Goal: Entertainment & Leisure: Consume media (video, audio)

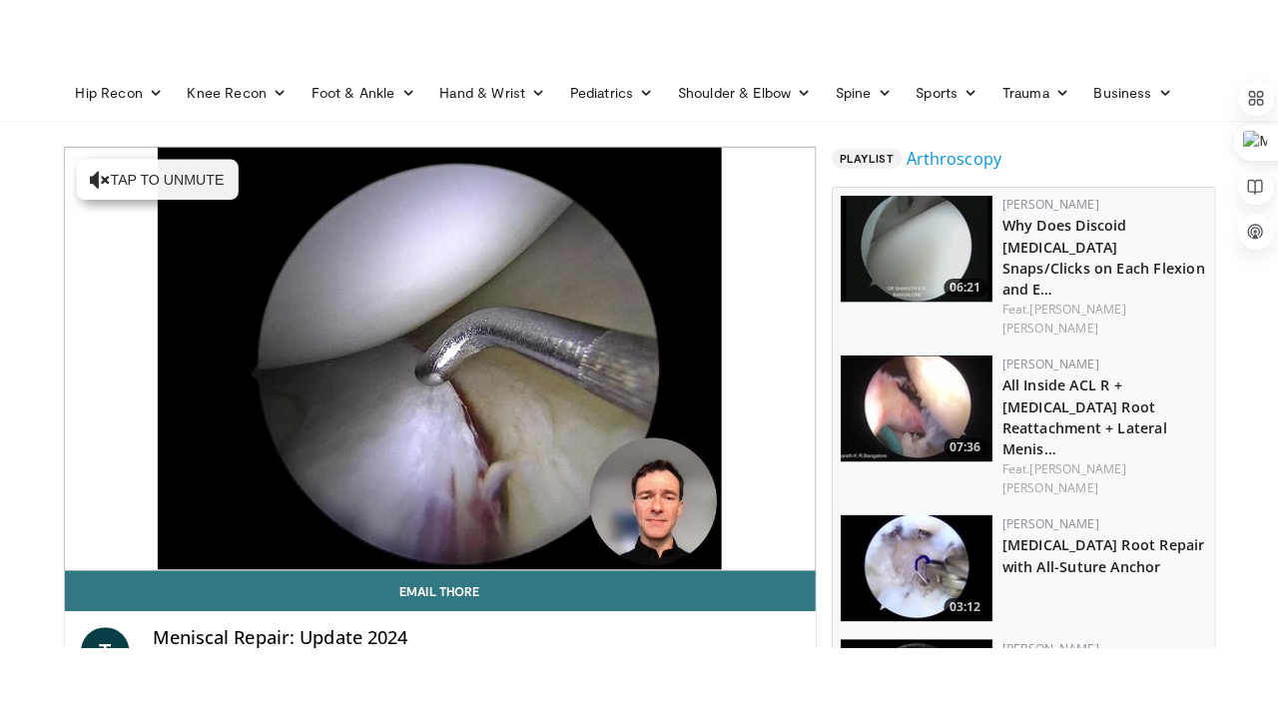
scroll to position [160, 0]
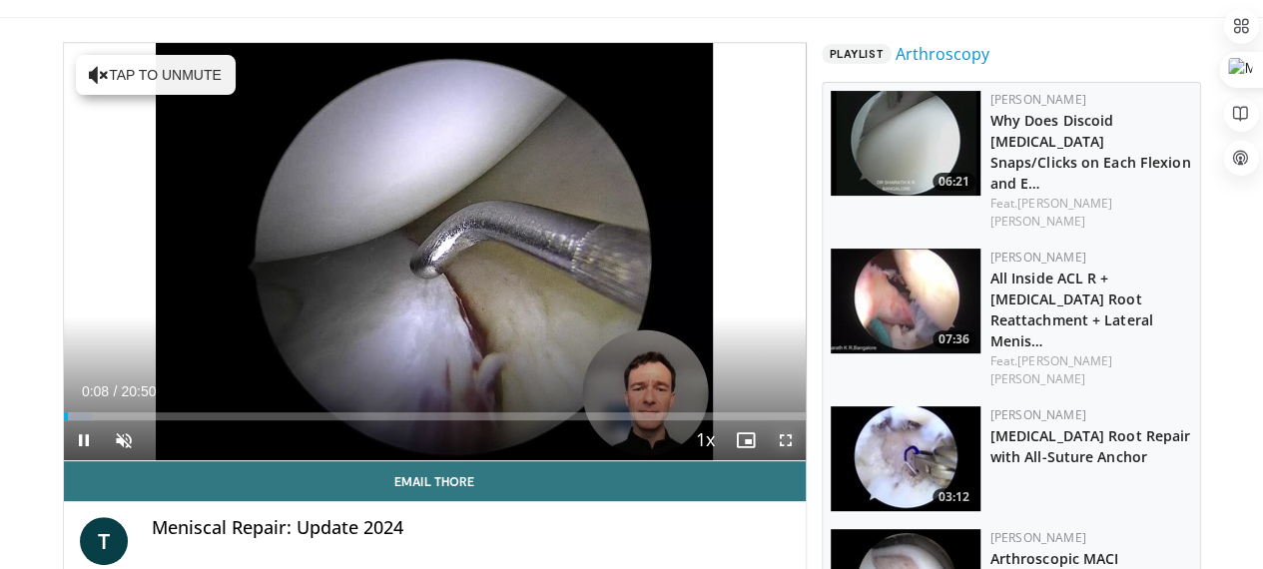
click at [804, 460] on span "Video Player" at bounding box center [786, 440] width 40 height 40
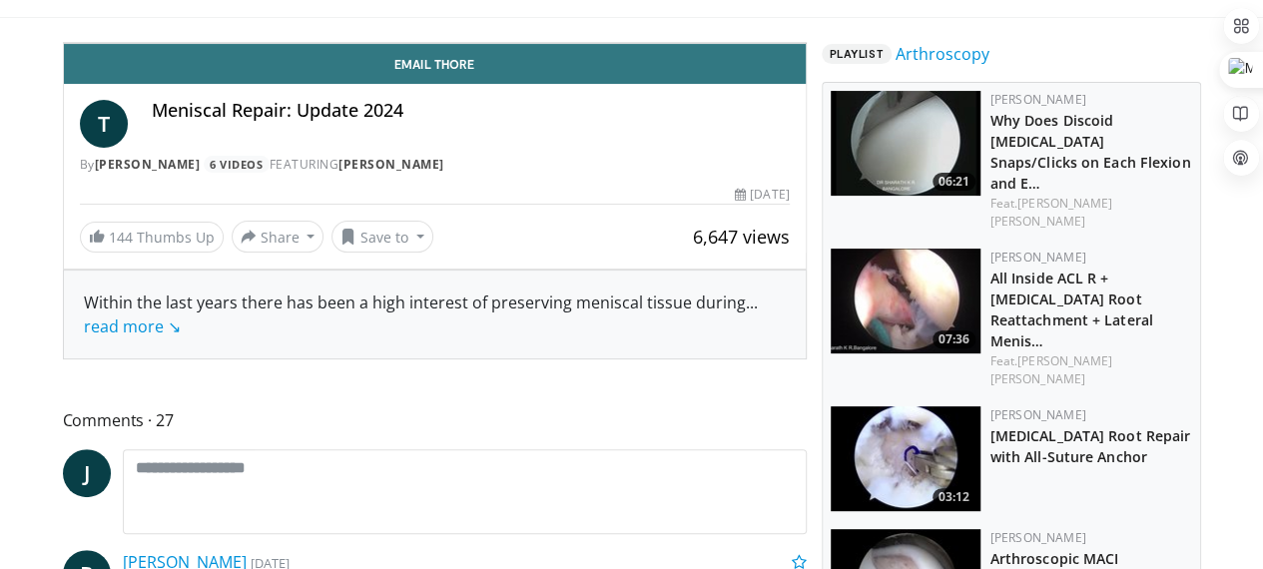
scroll to position [58936, 0]
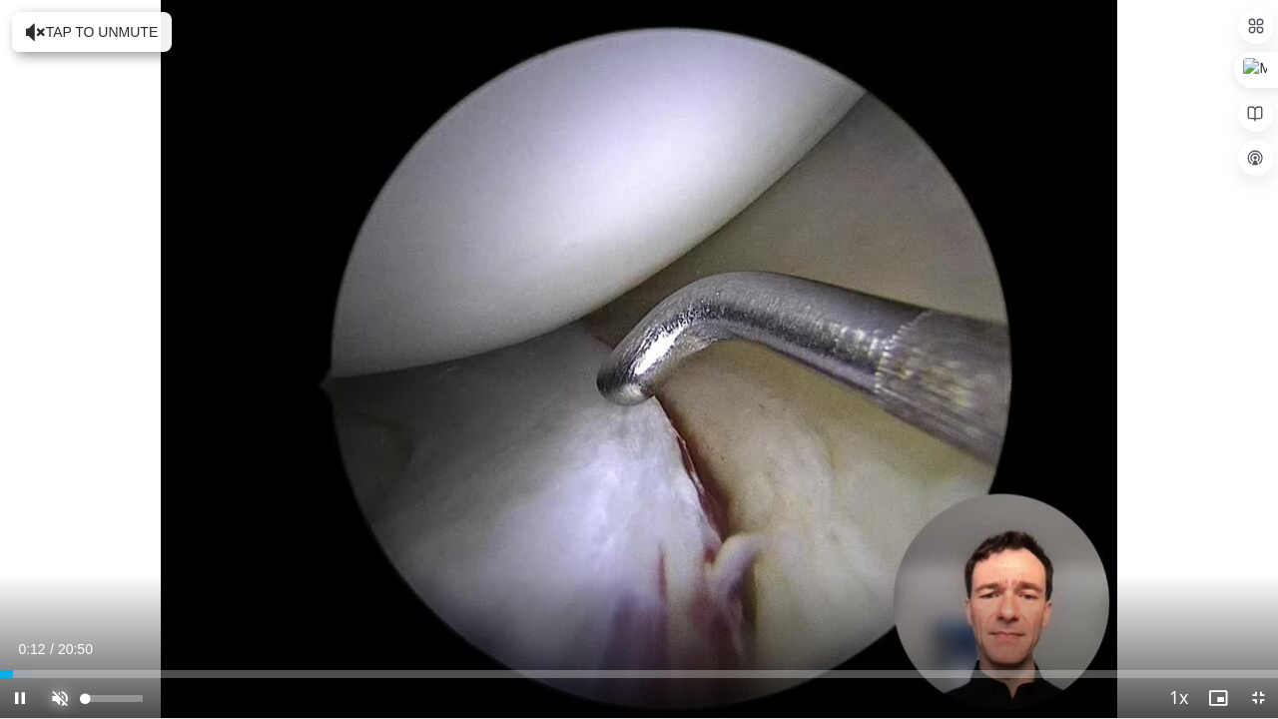
click at [62, 568] on span "Video Player" at bounding box center [60, 698] width 40 height 40
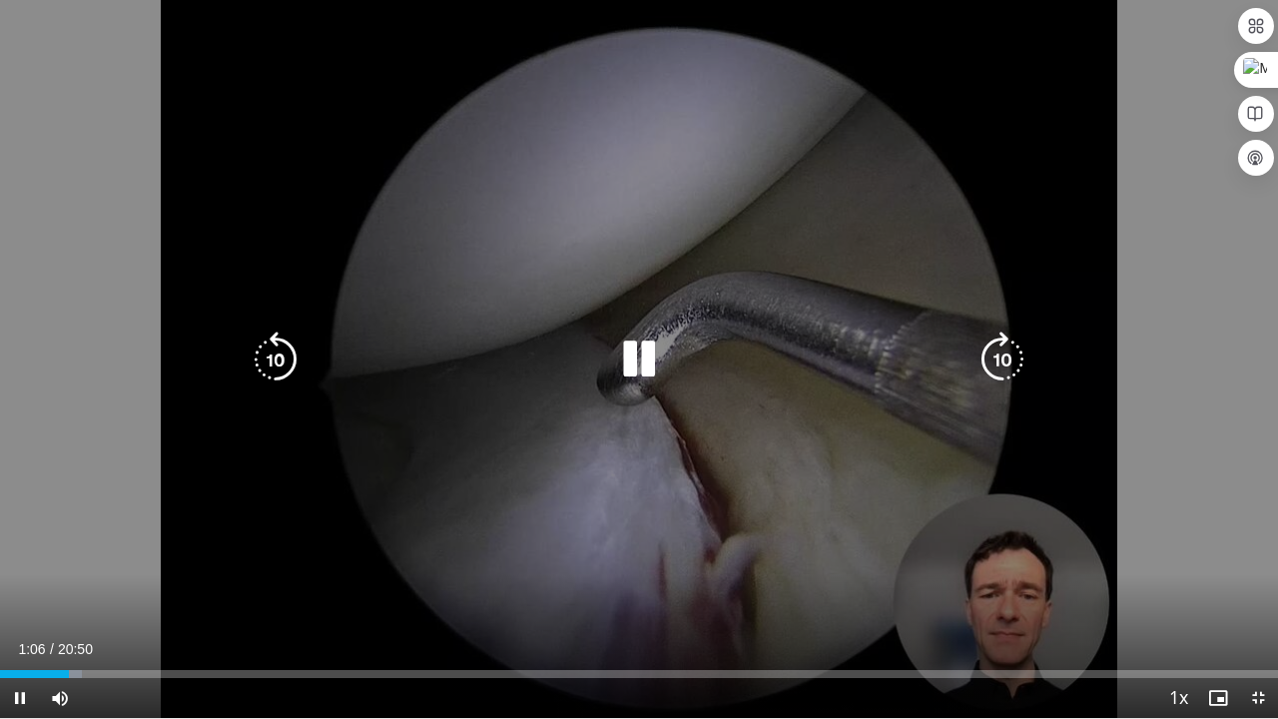
drag, startPoint x: 0, startPoint y: 357, endPoint x: 932, endPoint y: 262, distance: 937.4
click at [932, 262] on div "10 seconds Tap to unmute" at bounding box center [639, 359] width 1278 height 718
click at [1256, 156] on div "10 seconds Tap to unmute" at bounding box center [639, 359] width 1278 height 718
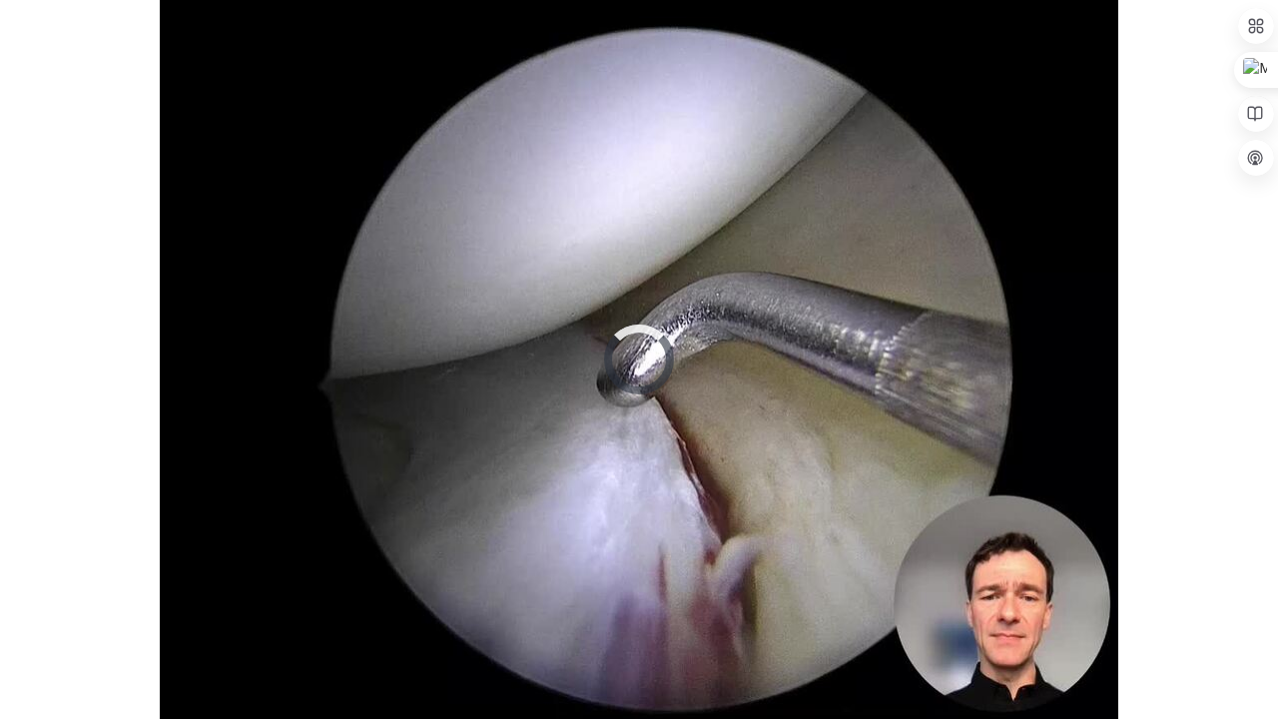
scroll to position [59071, 0]
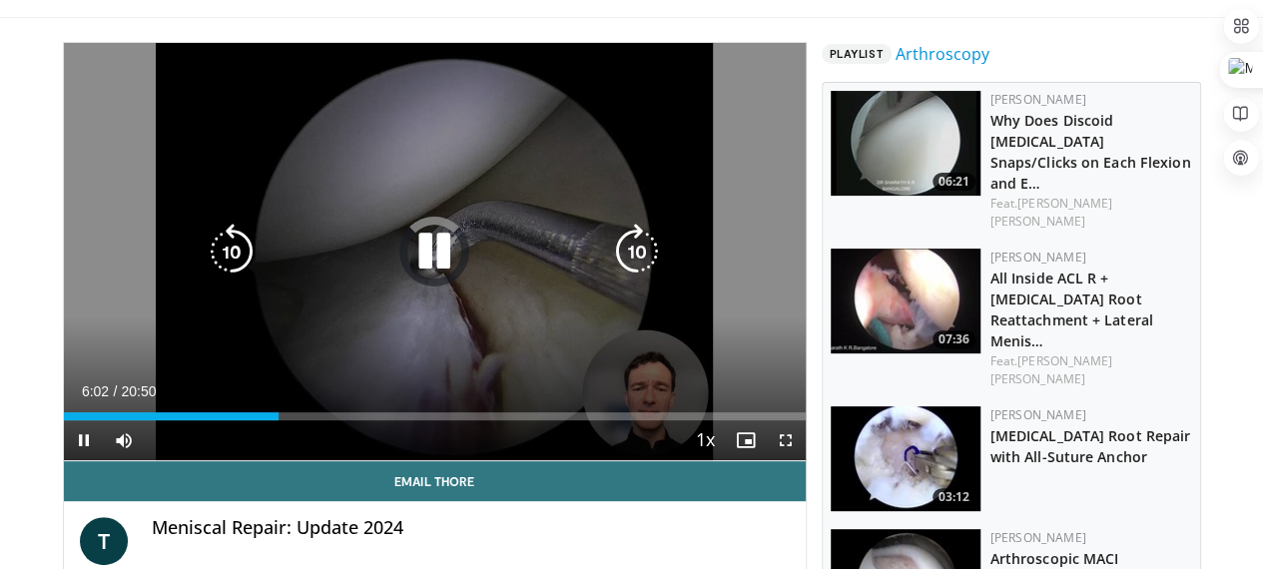
click at [671, 175] on div "10 seconds Tap to unmute" at bounding box center [435, 251] width 742 height 417
click at [409, 280] on icon "Video Player" at bounding box center [434, 252] width 56 height 56
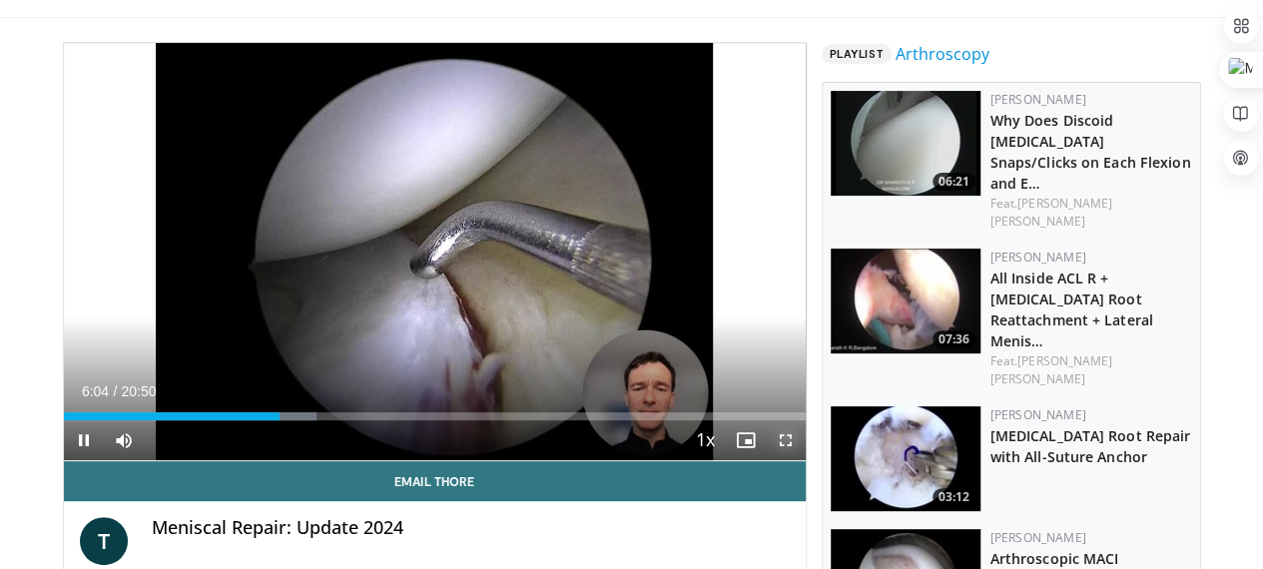
click at [801, 460] on span "Video Player" at bounding box center [786, 440] width 40 height 40
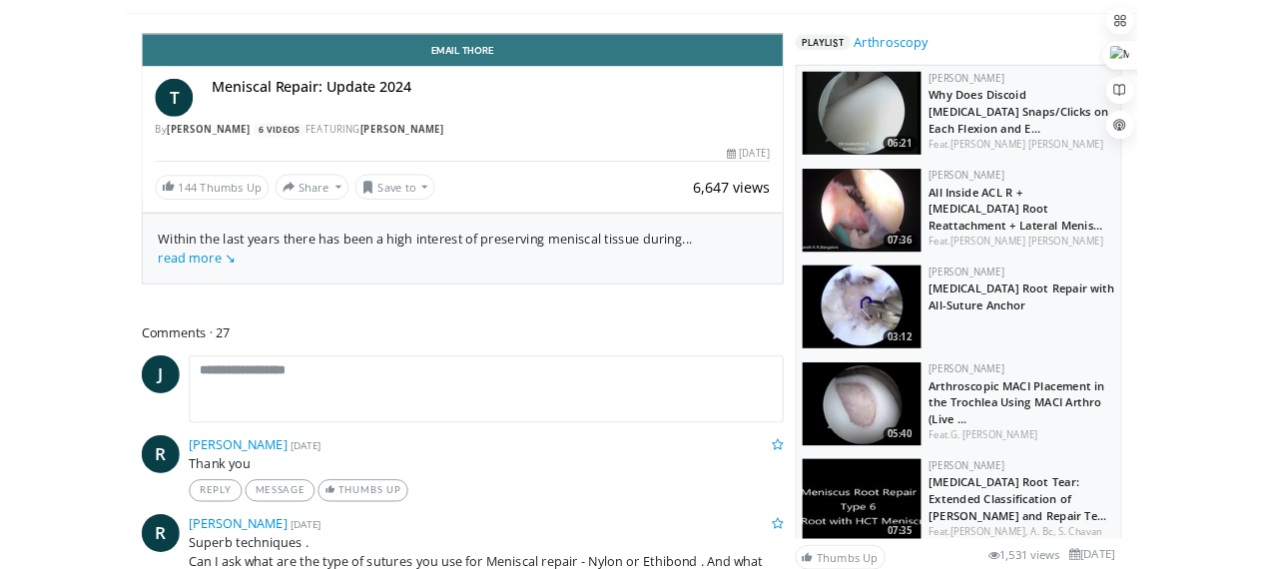
scroll to position [58936, 0]
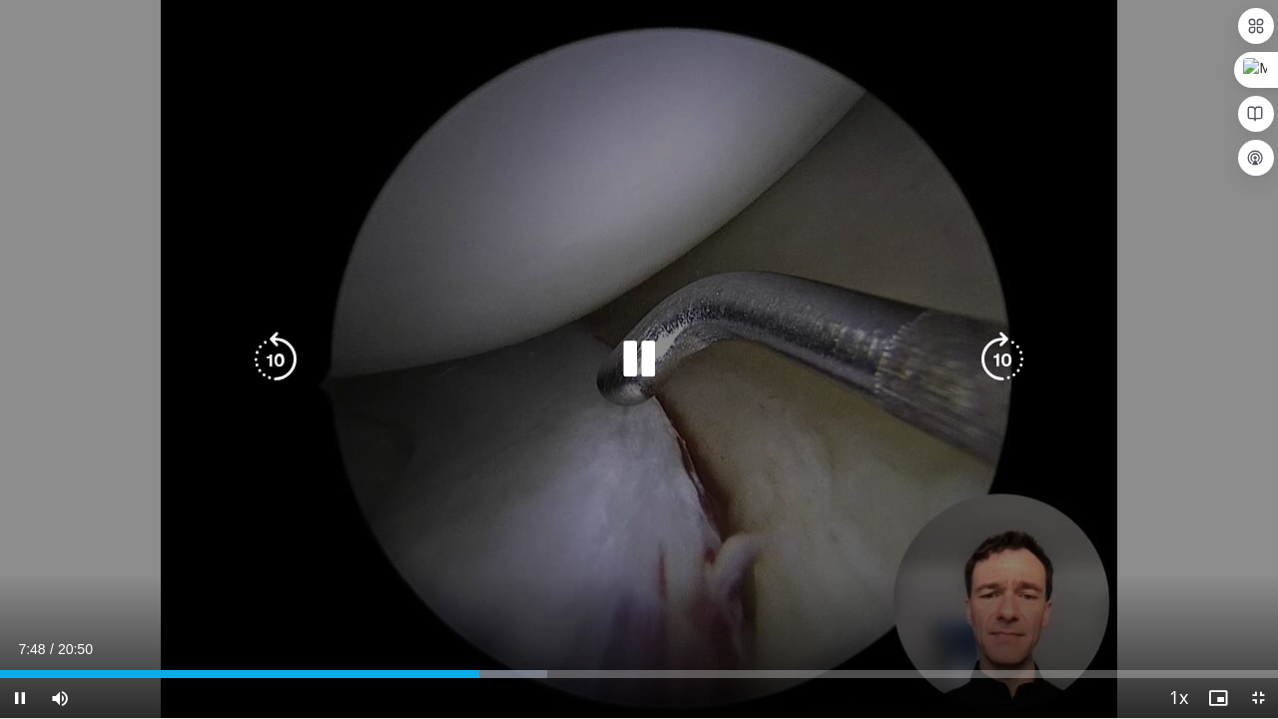
click at [632, 355] on icon "Video Player" at bounding box center [639, 359] width 56 height 56
click at [1101, 281] on div "20 seconds Tap to unmute" at bounding box center [639, 359] width 1278 height 718
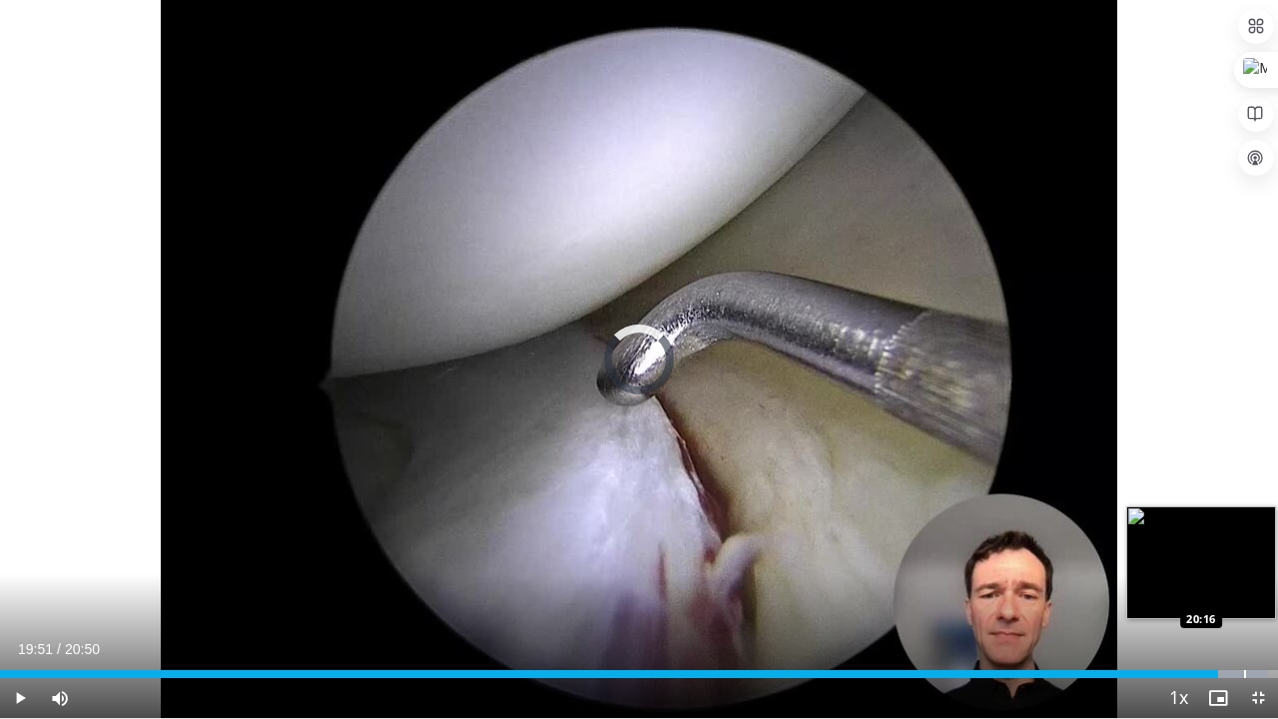
click at [1244, 568] on div "Progress Bar" at bounding box center [1245, 674] width 2 height 8
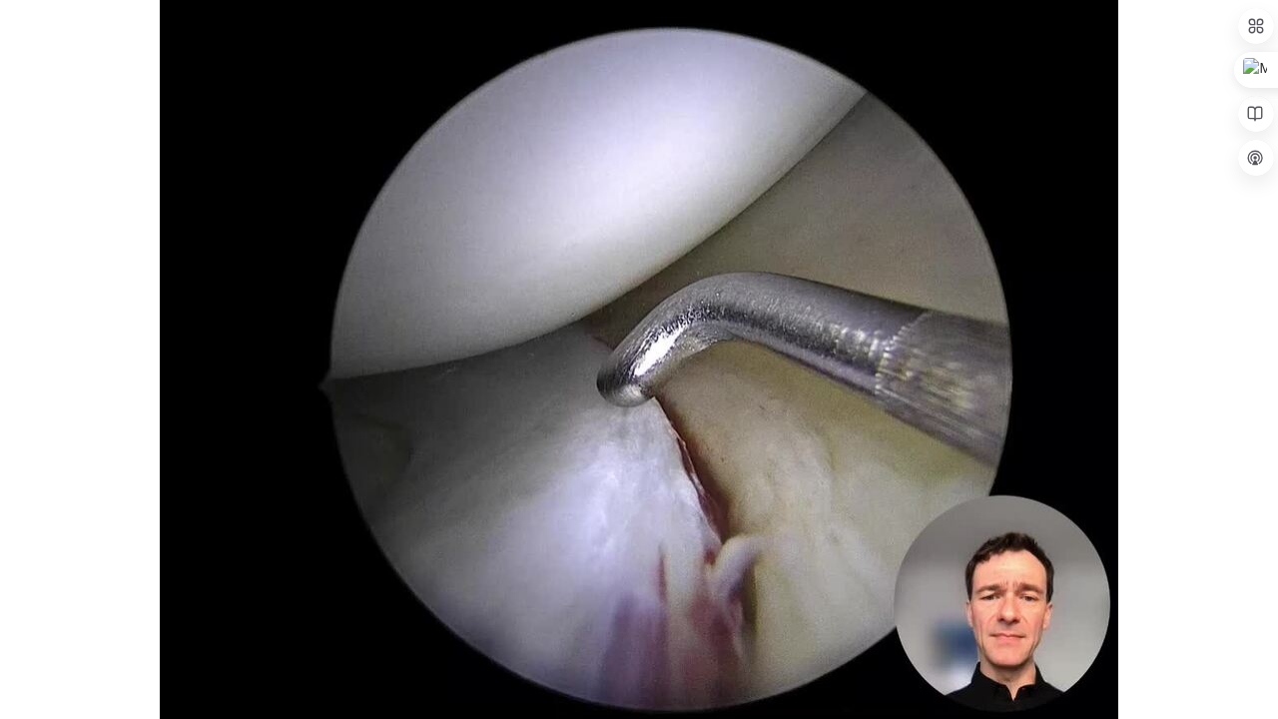
scroll to position [59071, 0]
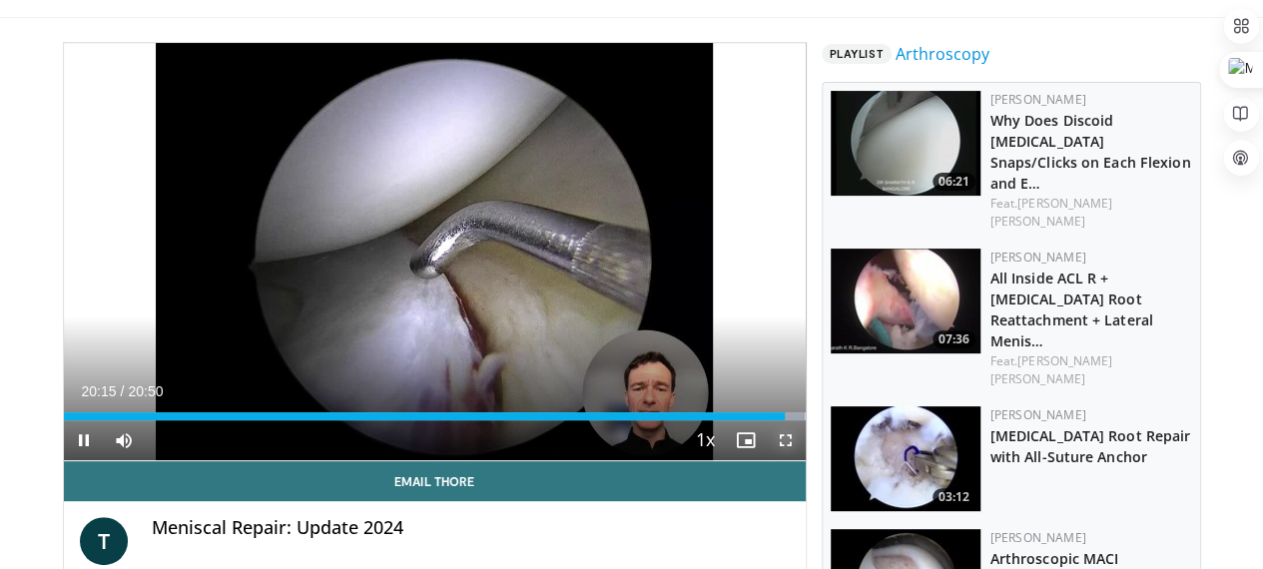
click at [799, 460] on span "Video Player" at bounding box center [786, 440] width 40 height 40
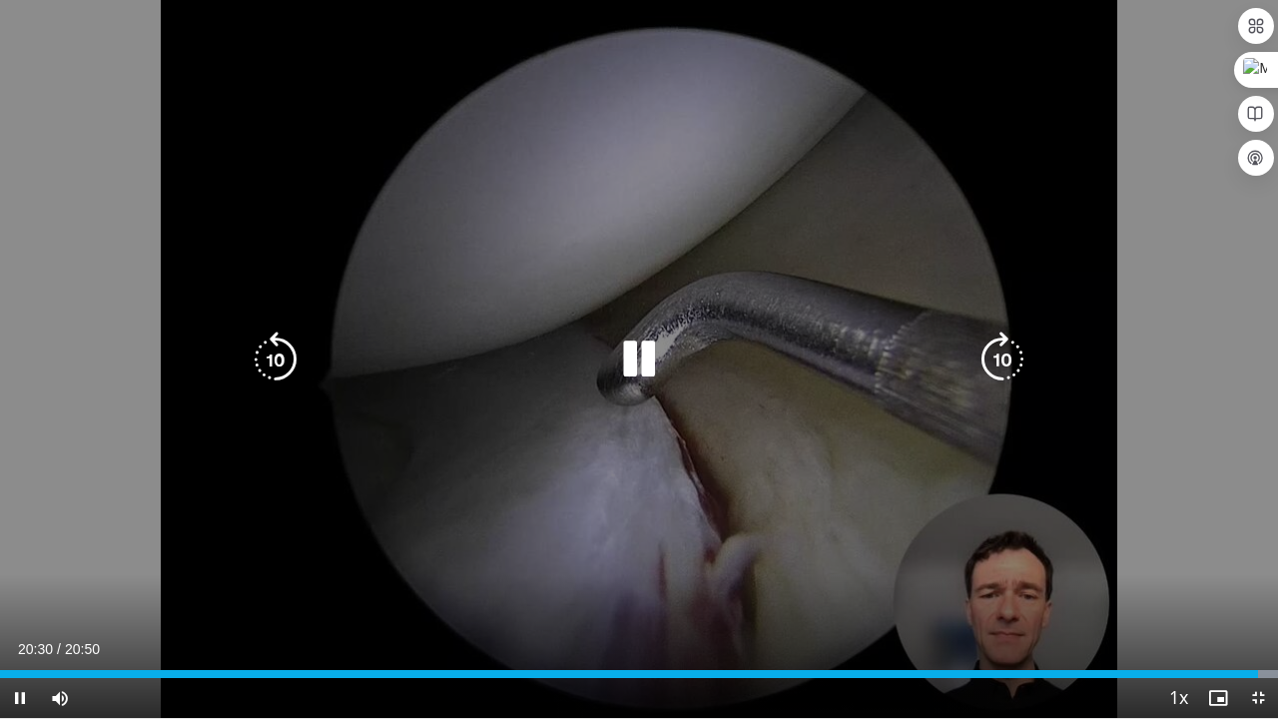
click at [1190, 241] on div "10 seconds Tap to unmute" at bounding box center [639, 359] width 1278 height 718
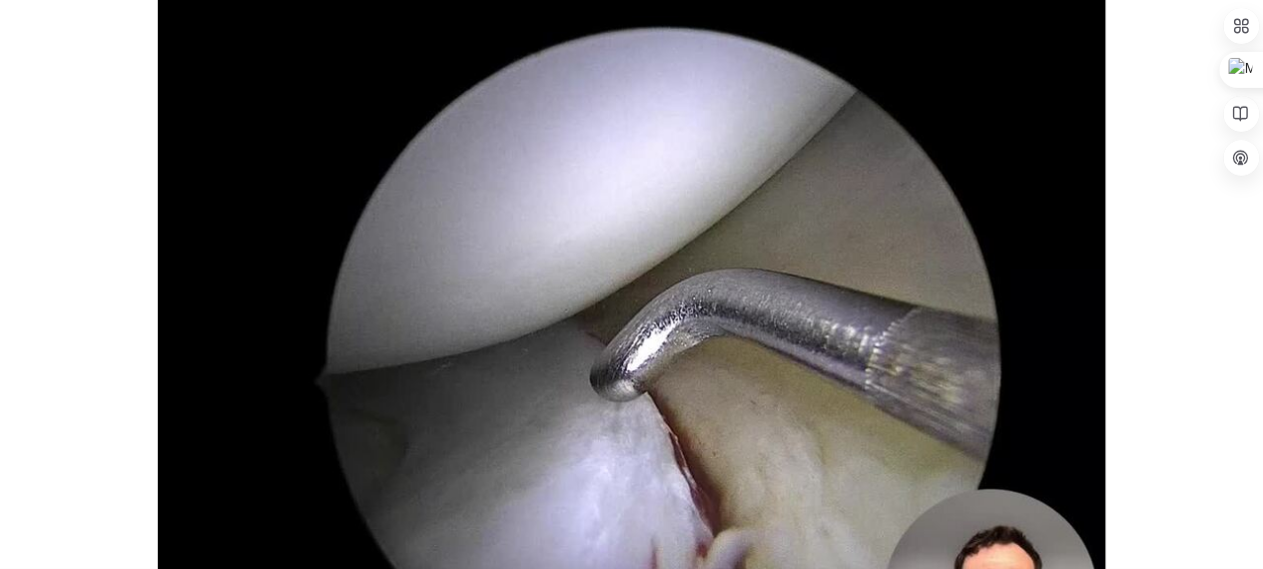
scroll to position [59071, 0]
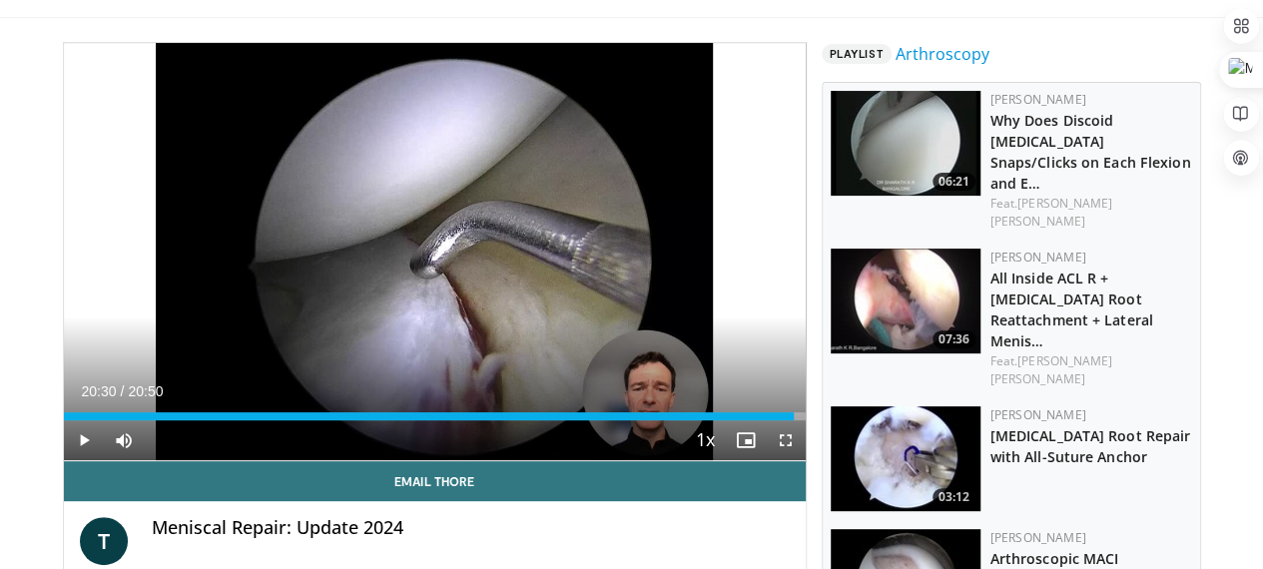
click at [889, 249] on img at bounding box center [906, 301] width 150 height 105
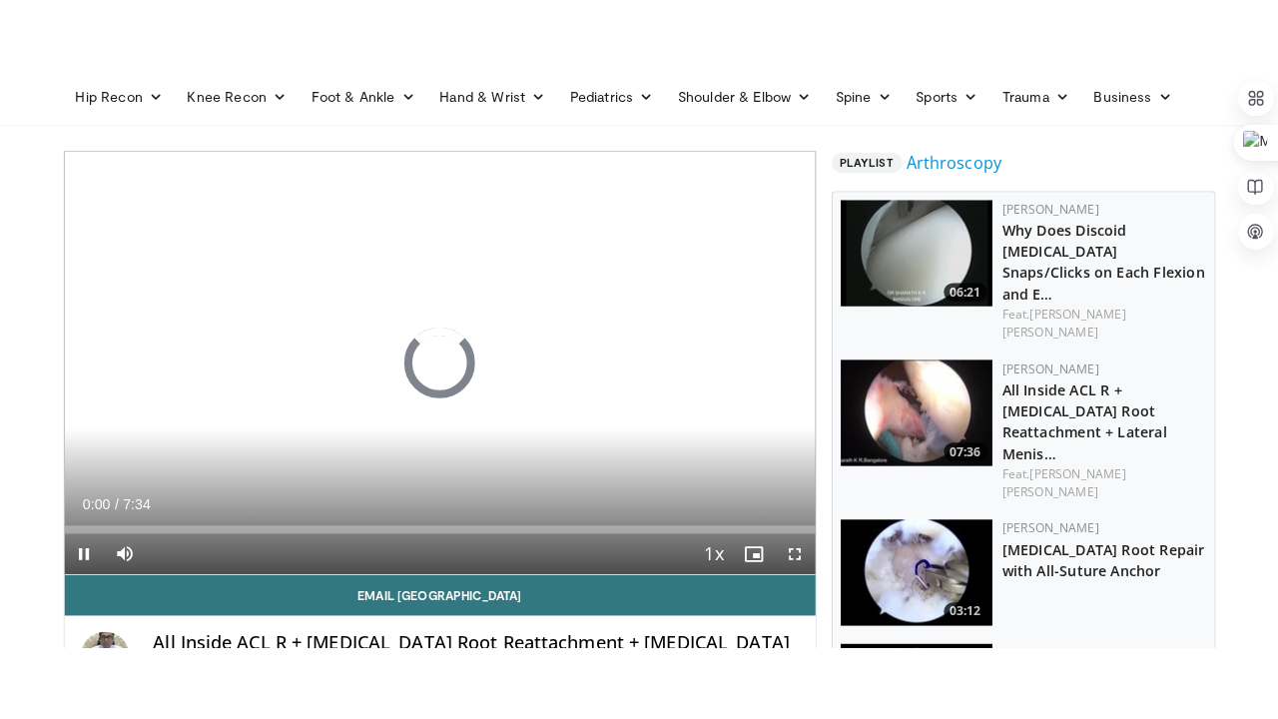
scroll to position [80, 0]
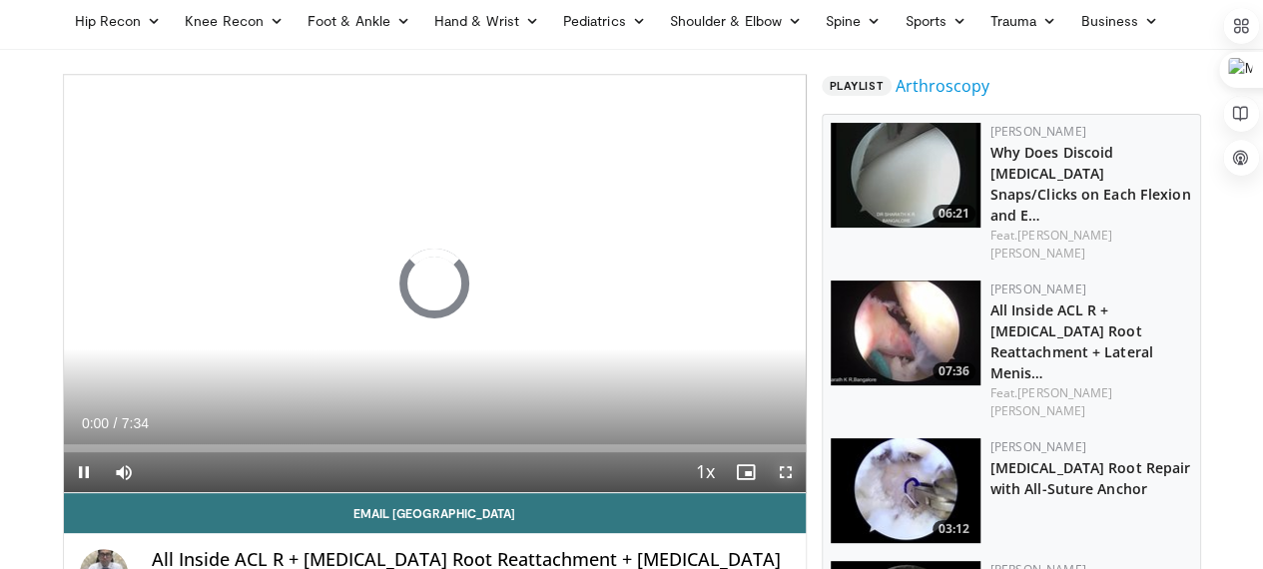
click at [806, 492] on span "Video Player" at bounding box center [786, 472] width 40 height 40
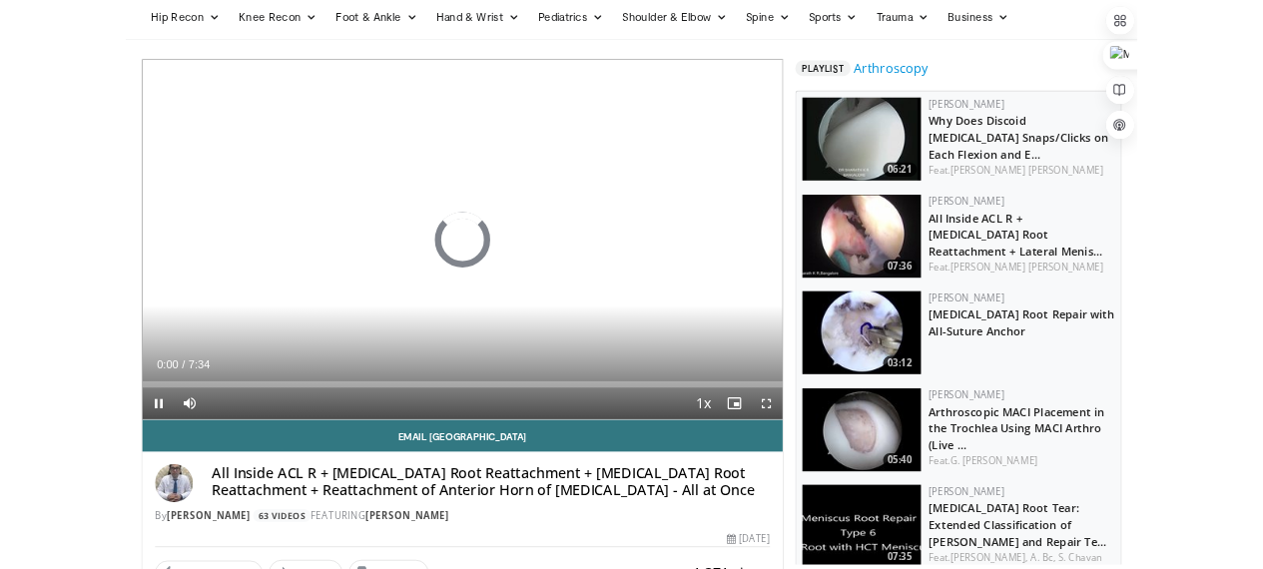
scroll to position [58936, 0]
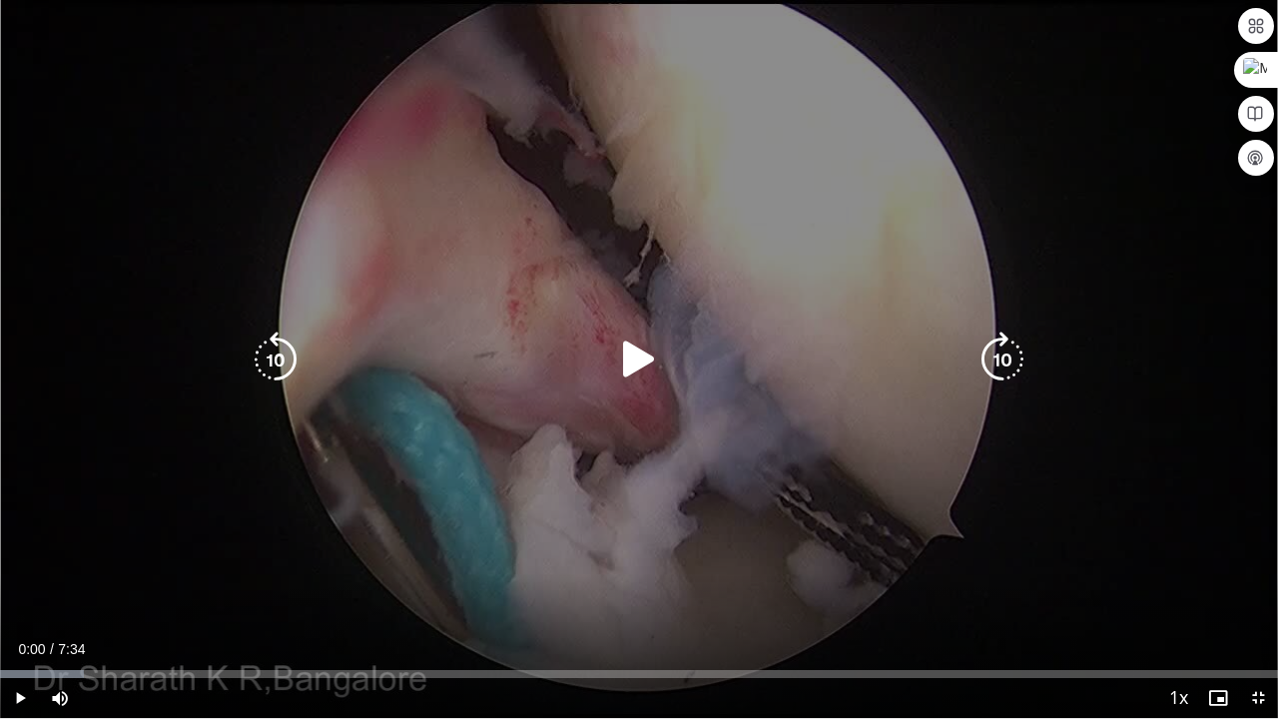
click at [636, 357] on icon "Video Player" at bounding box center [639, 359] width 56 height 56
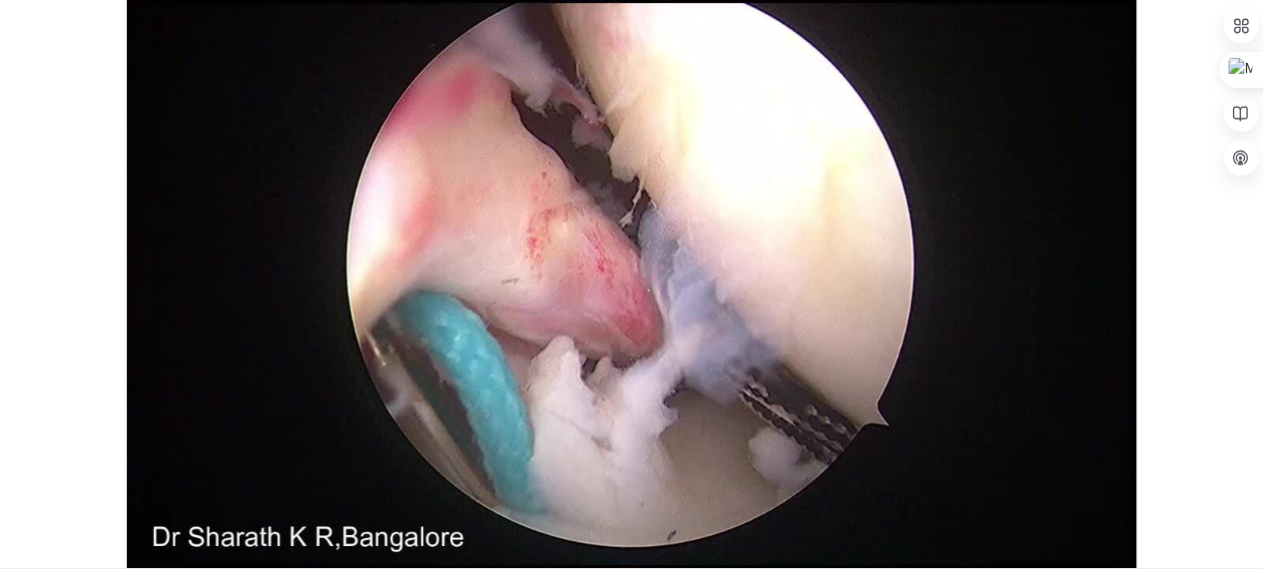
scroll to position [59071, 0]
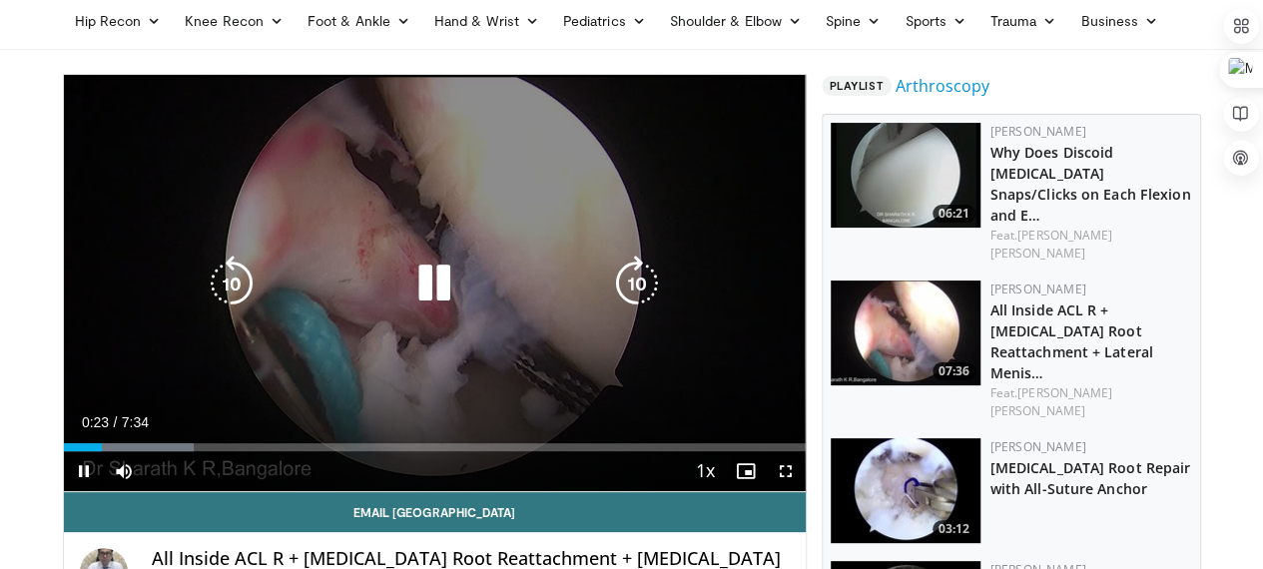
click at [409, 309] on icon "Video Player" at bounding box center [434, 284] width 56 height 56
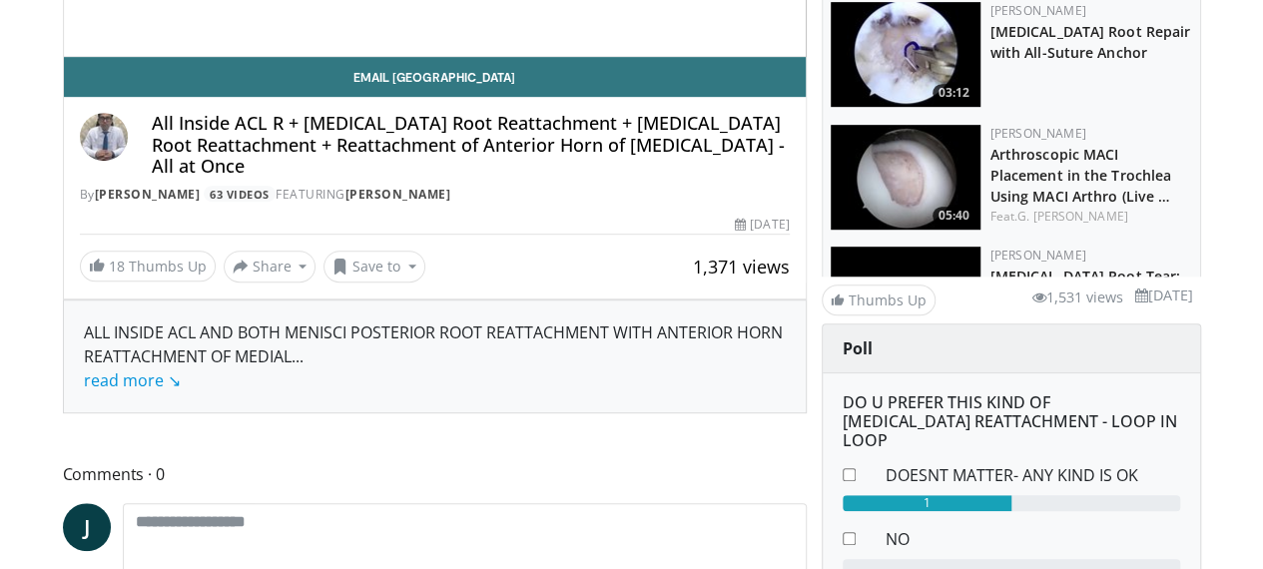
scroll to position [59071, 0]
